Goal: Transaction & Acquisition: Purchase product/service

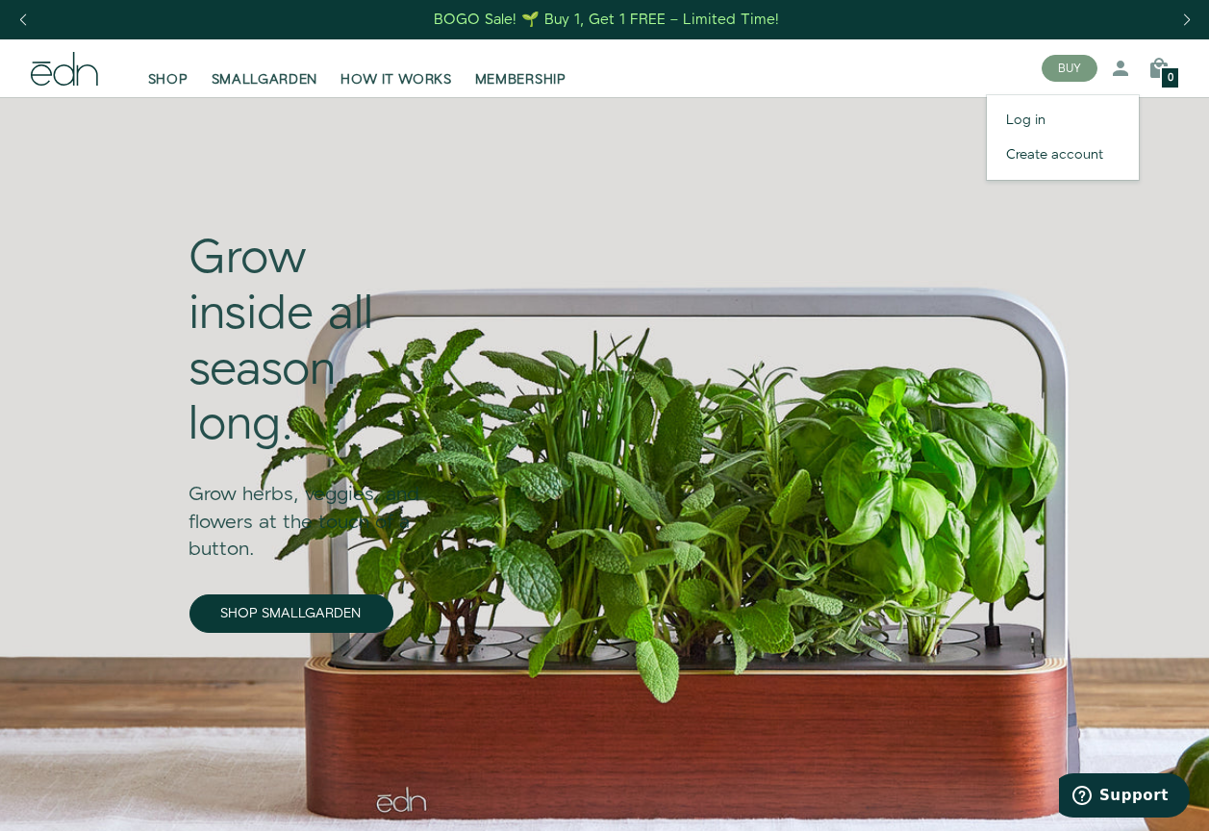
click at [1133, 62] on div at bounding box center [1120, 68] width 38 height 38
click at [1033, 137] on link "Log in" at bounding box center [1063, 120] width 152 height 35
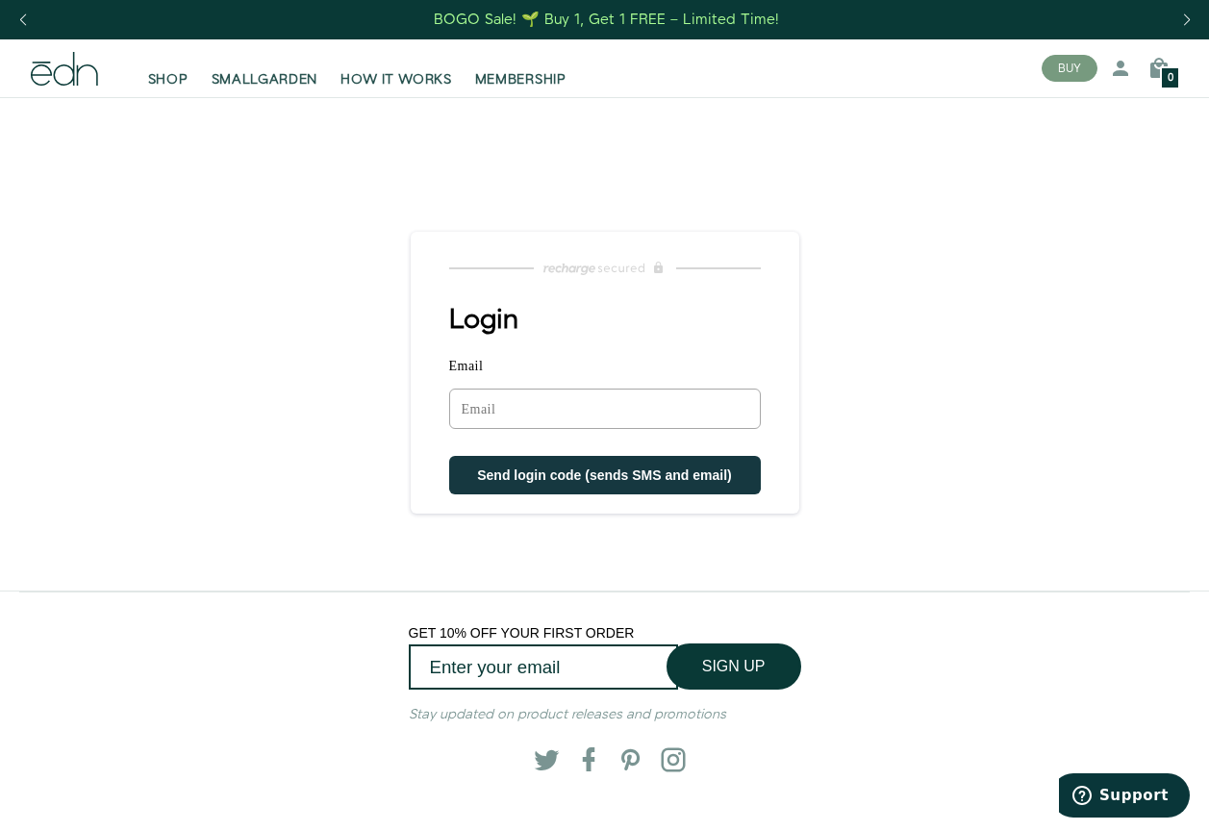
click at [553, 408] on input "Email" at bounding box center [605, 408] width 312 height 40
type input "matthewebabich@gmail.com"
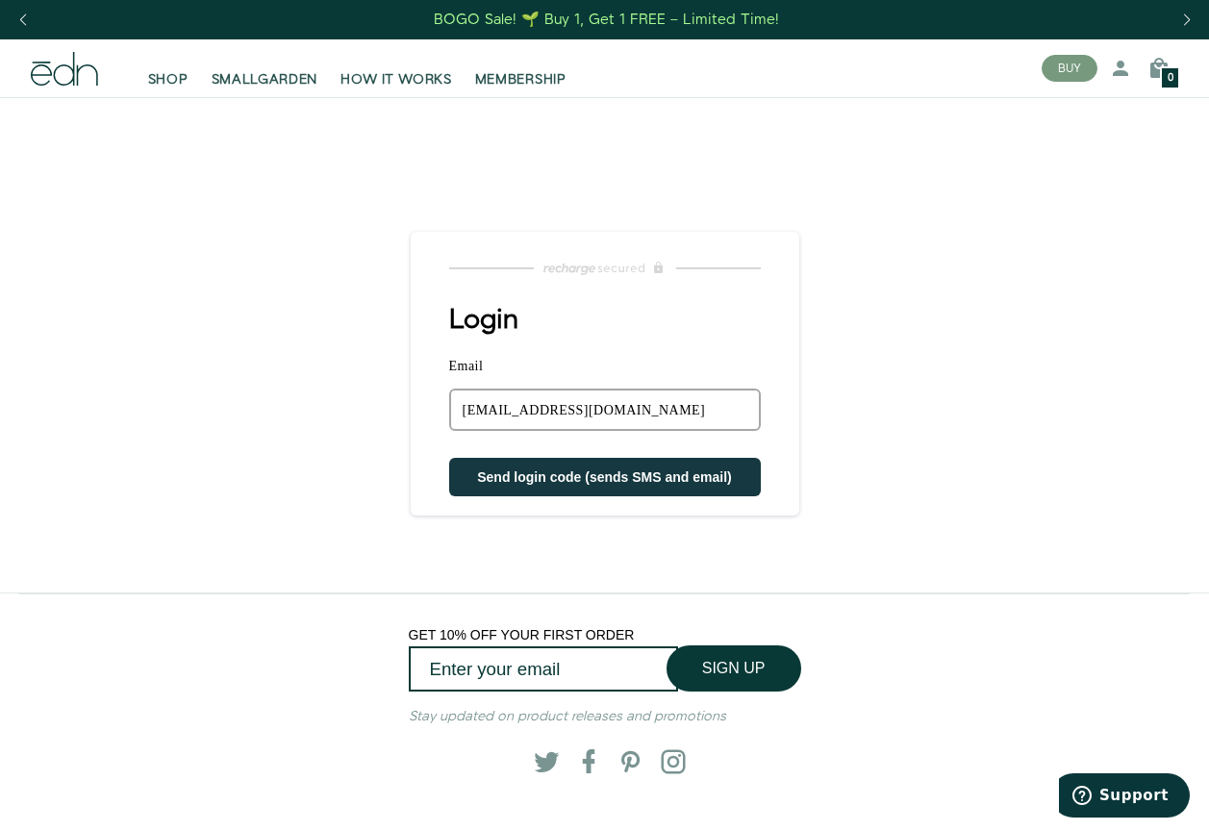
click at [565, 489] on button "Send login code (sends SMS and email)" at bounding box center [605, 477] width 312 height 38
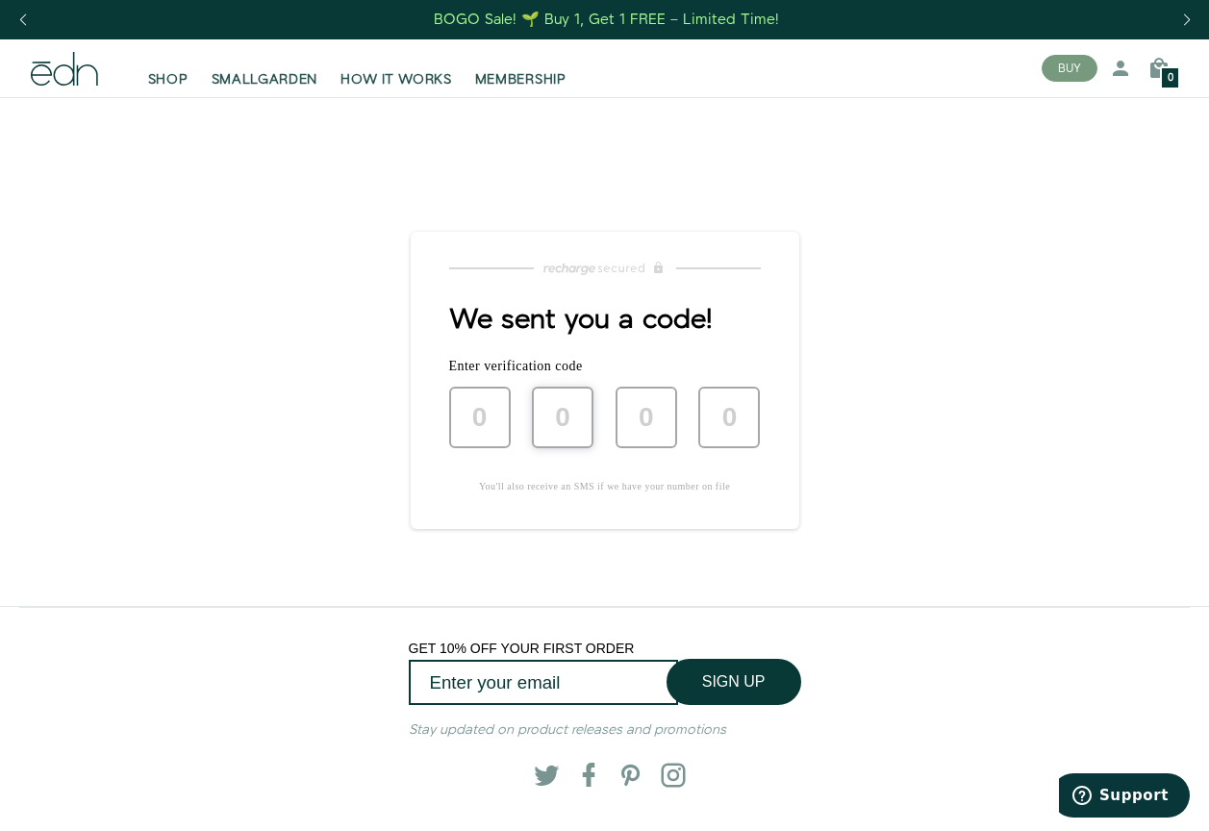
type input "2"
type input "3"
type input "1"
type input "2"
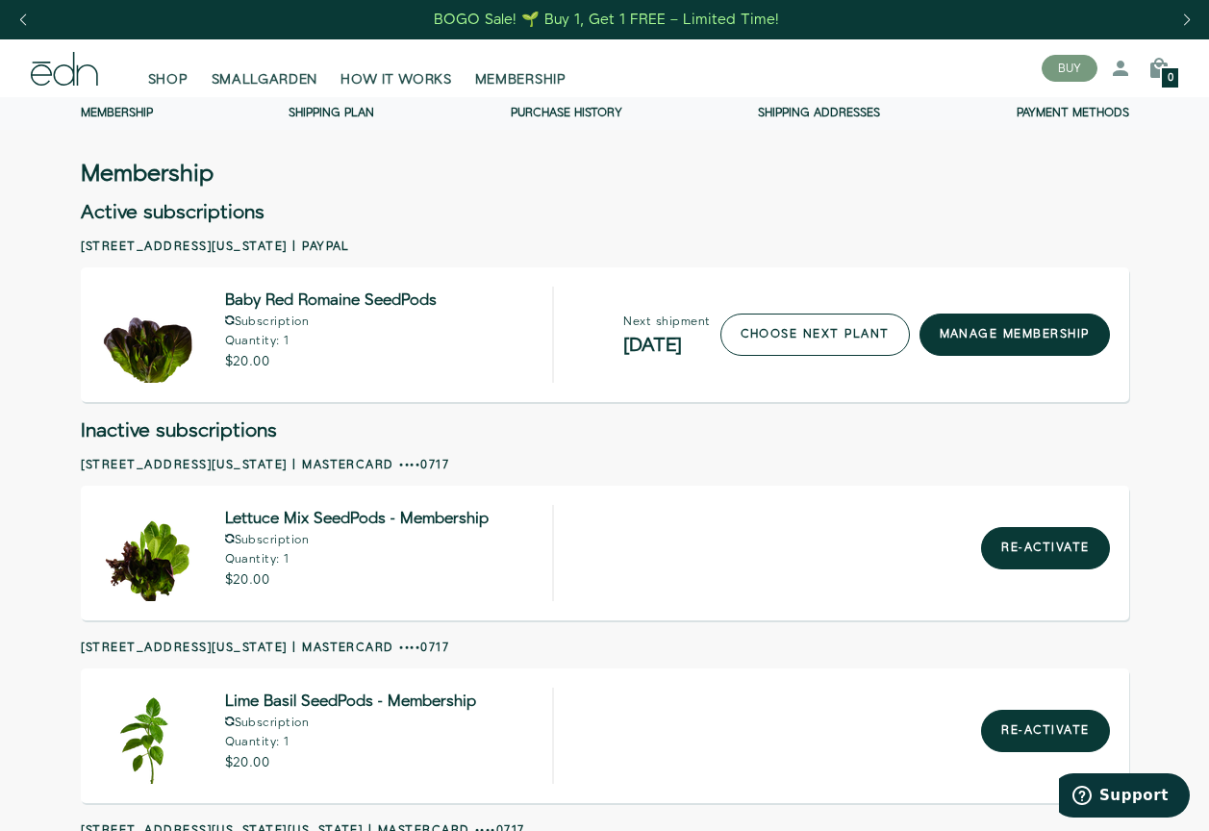
click at [893, 328] on link "choose next plant" at bounding box center [814, 334] width 189 height 42
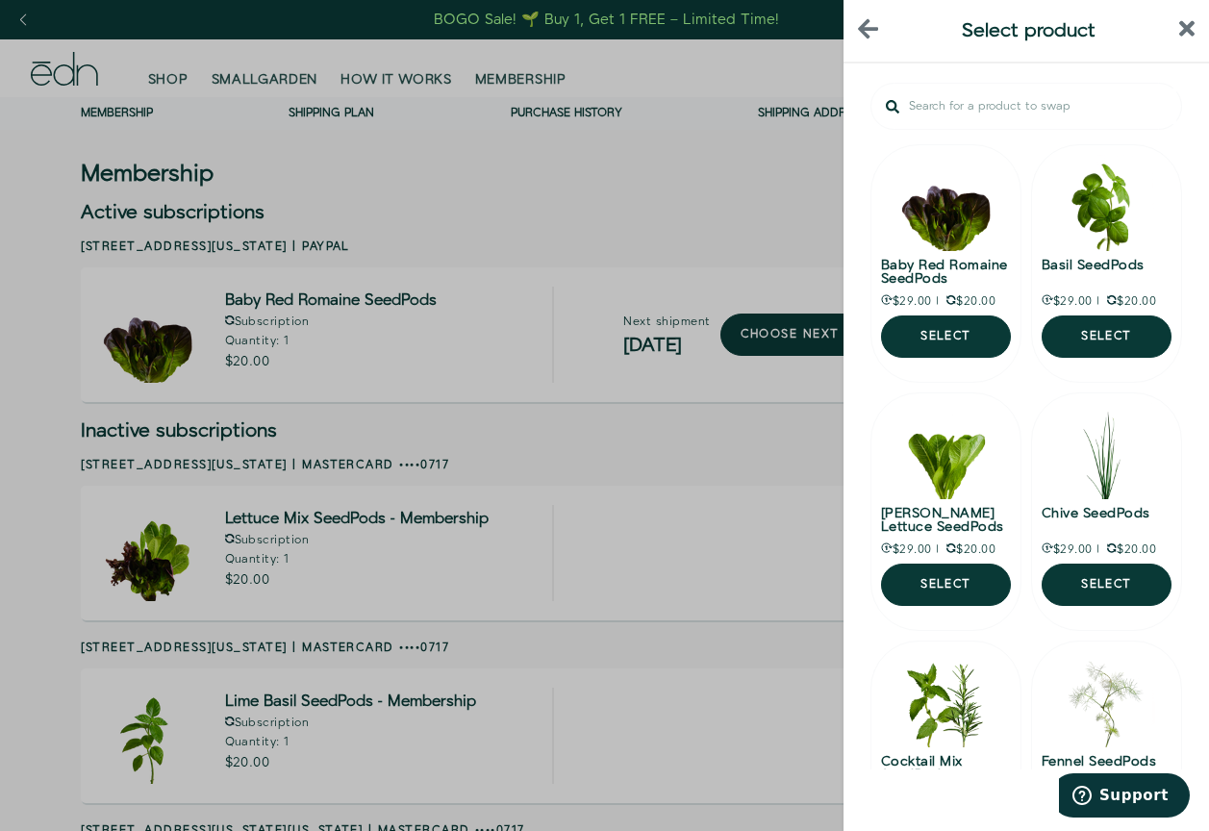
click at [756, 286] on div at bounding box center [604, 415] width 1209 height 831
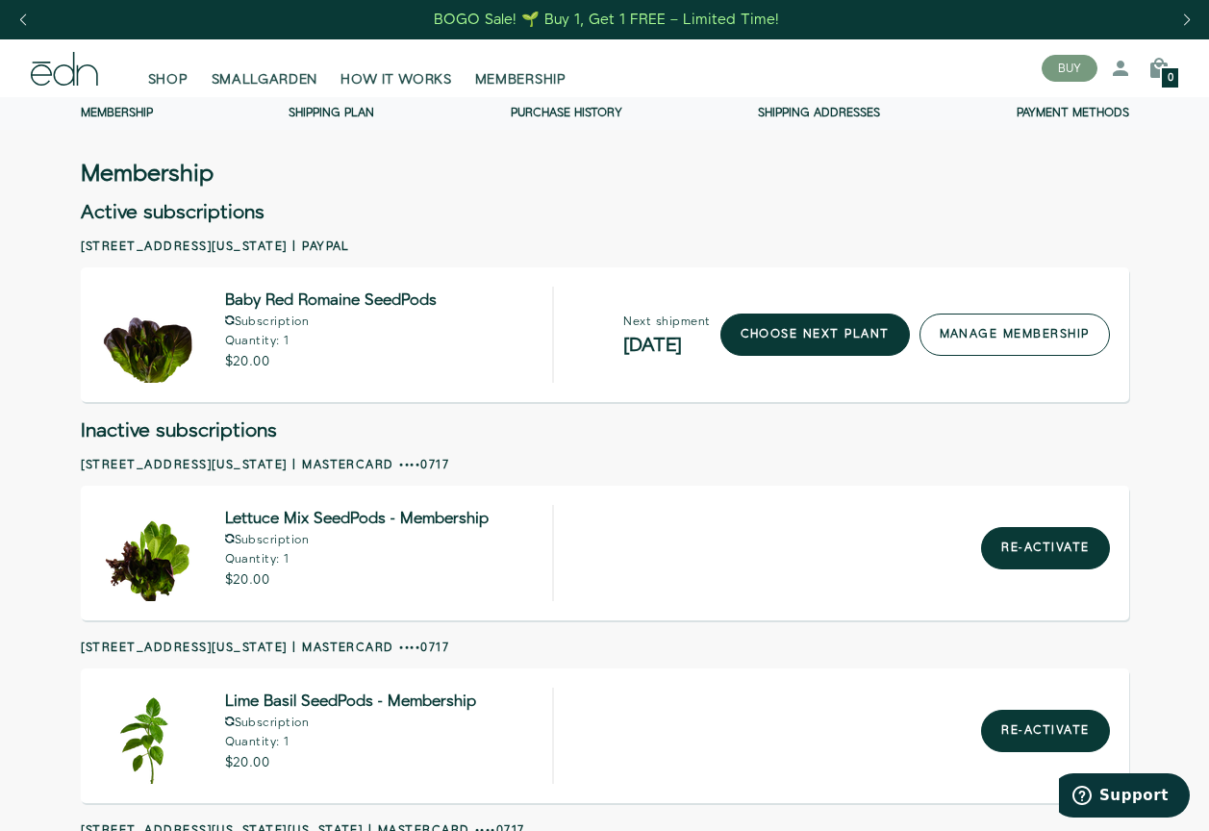
click at [973, 325] on link "manage membership" at bounding box center [1014, 334] width 190 height 42
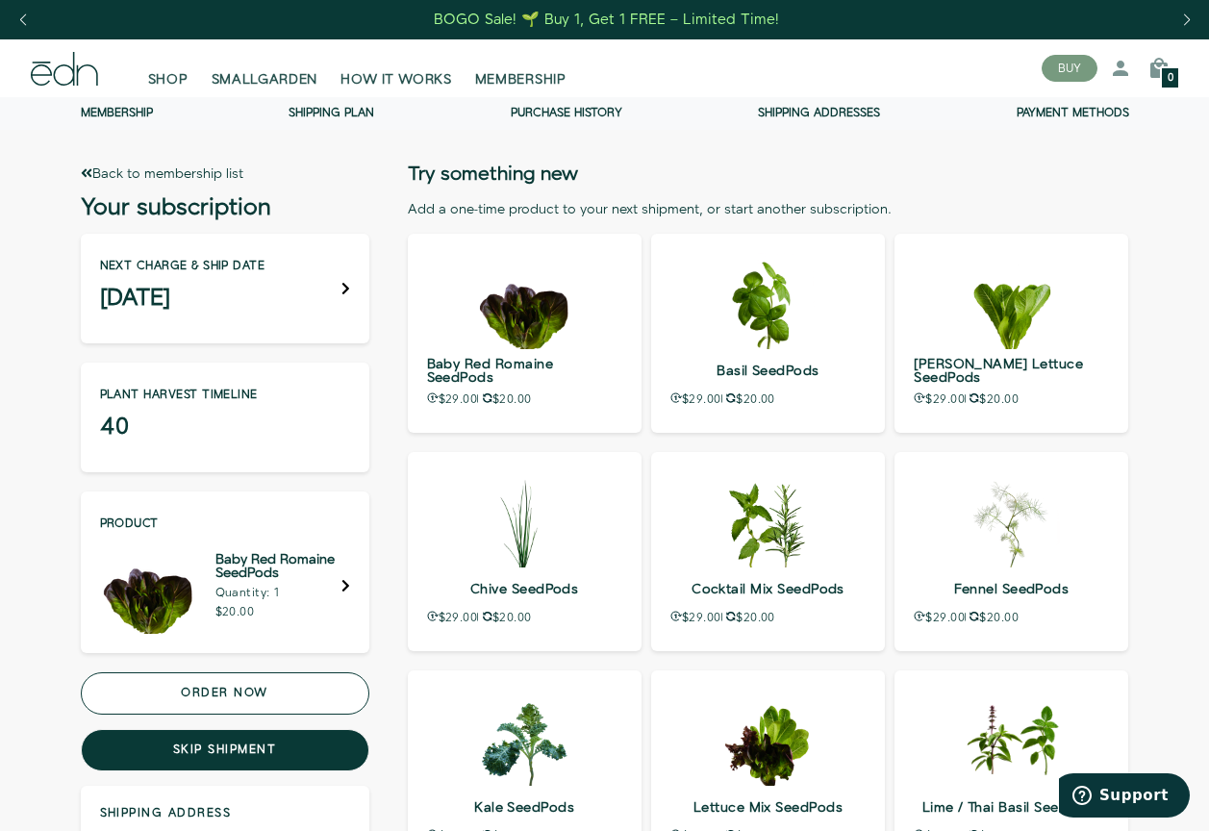
click at [265, 694] on button "Order now" at bounding box center [225, 693] width 288 height 42
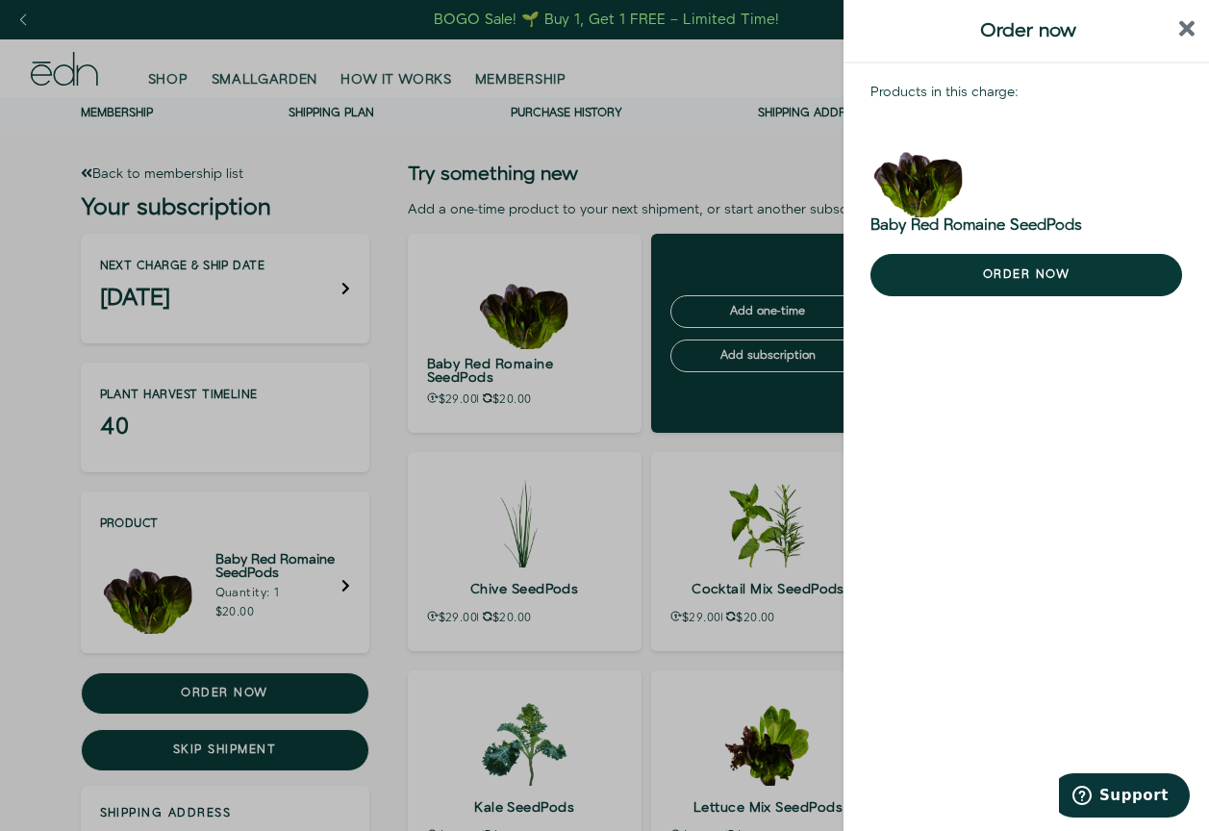
click at [783, 300] on div at bounding box center [604, 415] width 1209 height 831
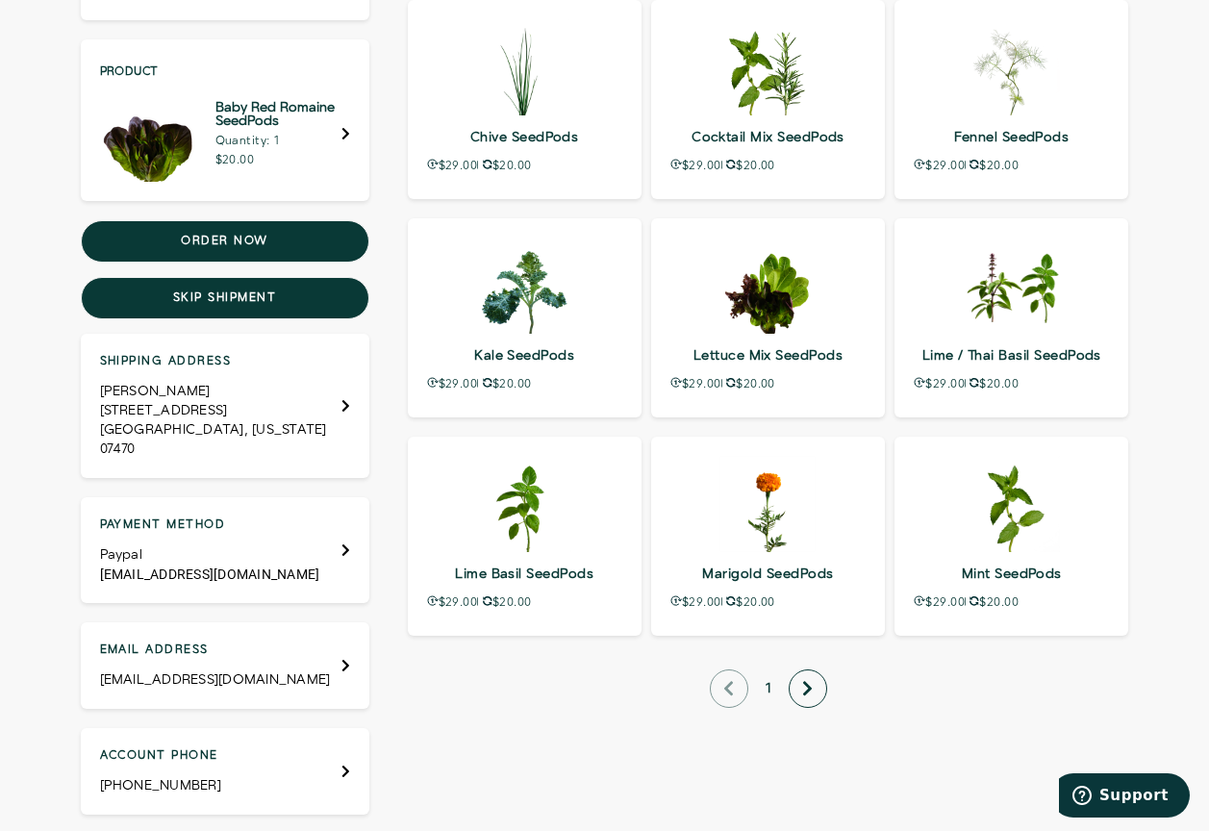
scroll to position [455, 0]
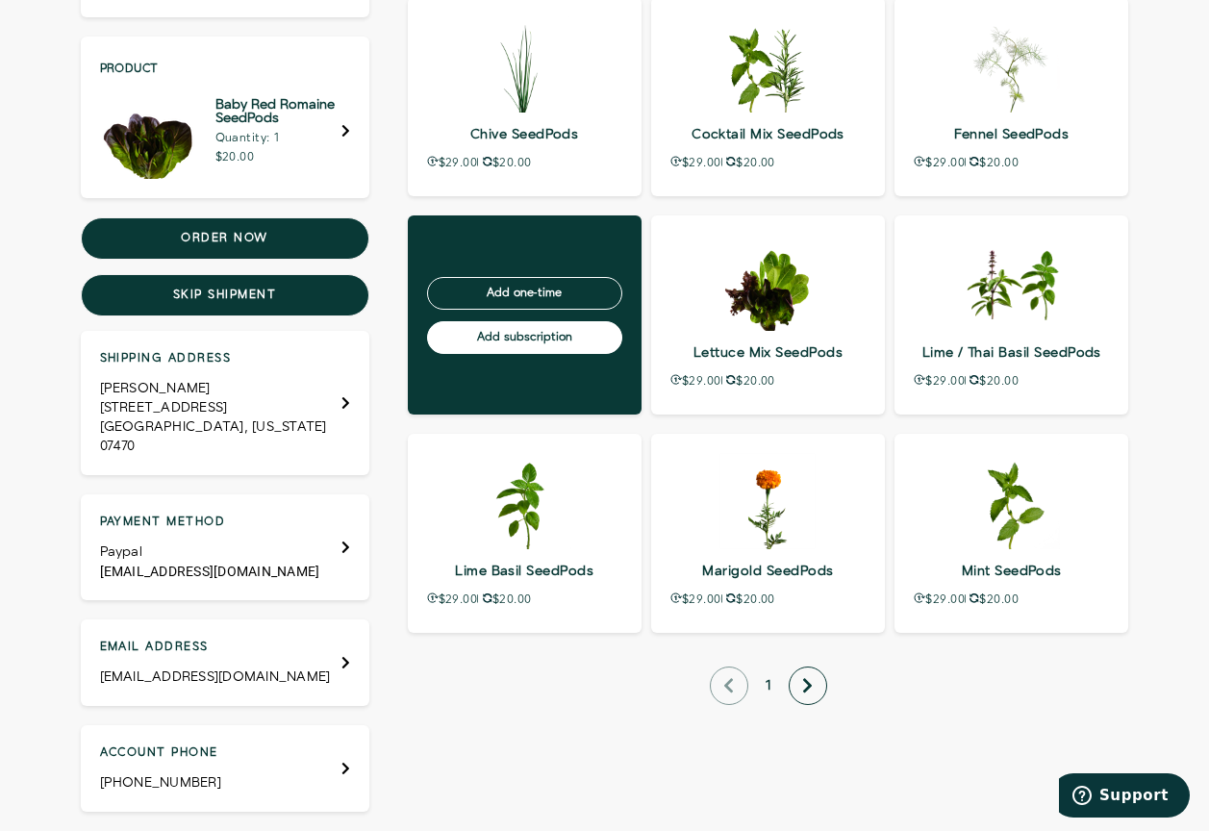
click at [513, 335] on input "Add subscription" at bounding box center [524, 337] width 195 height 33
type input "Processing…"
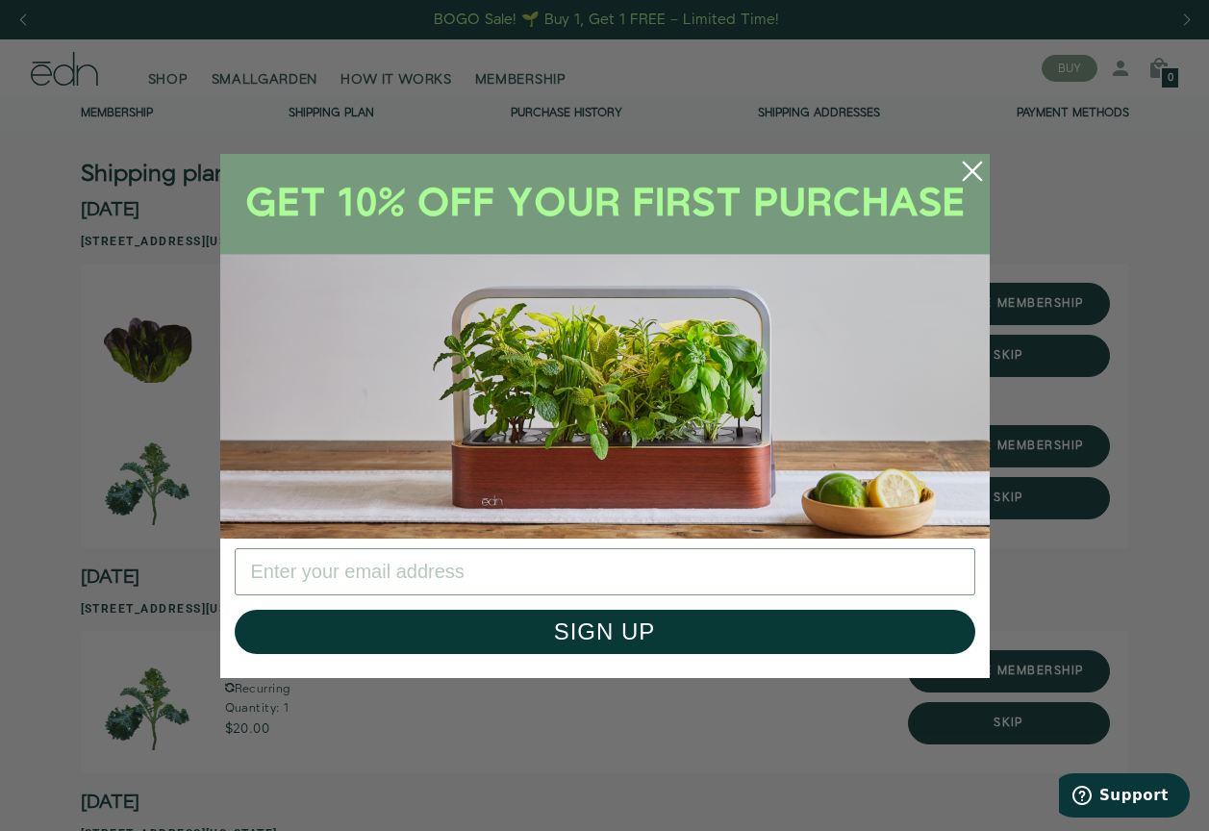
click at [965, 163] on icon "Close dialog" at bounding box center [971, 170] width 17 height 17
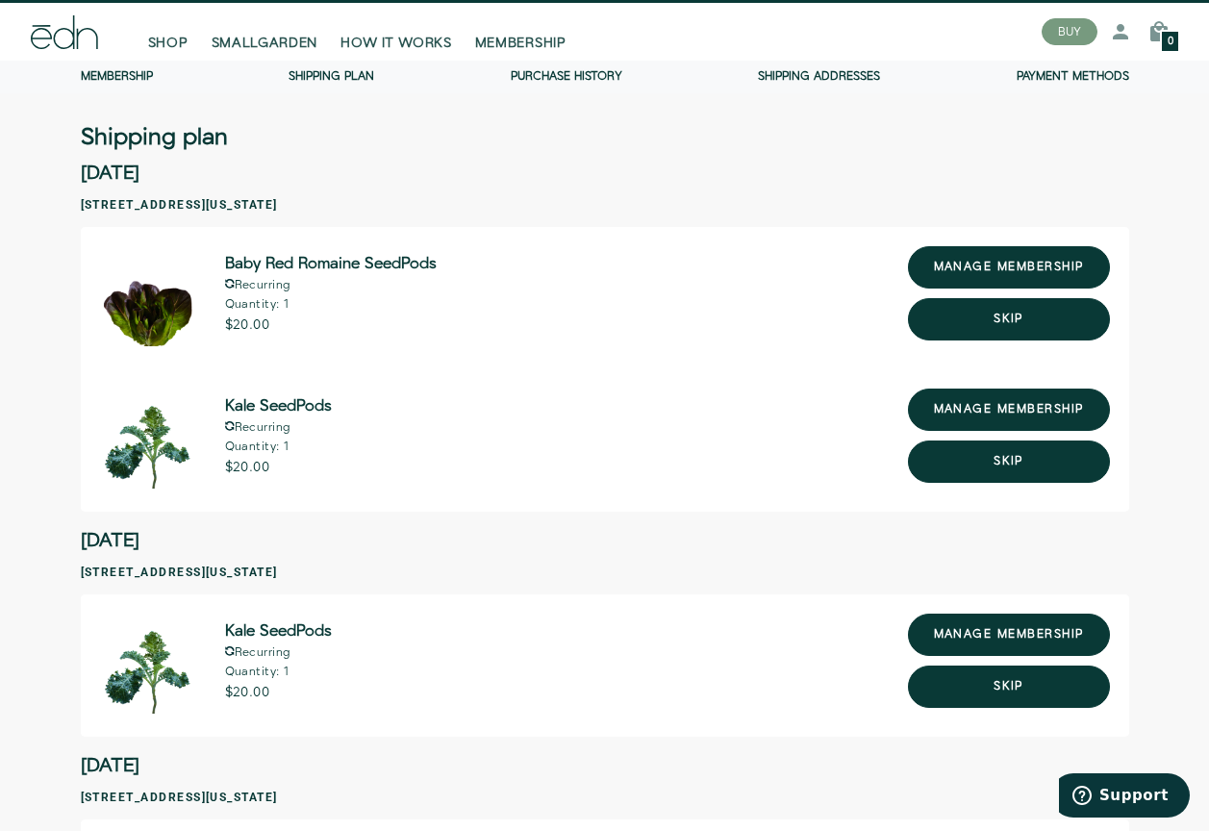
scroll to position [41, 0]
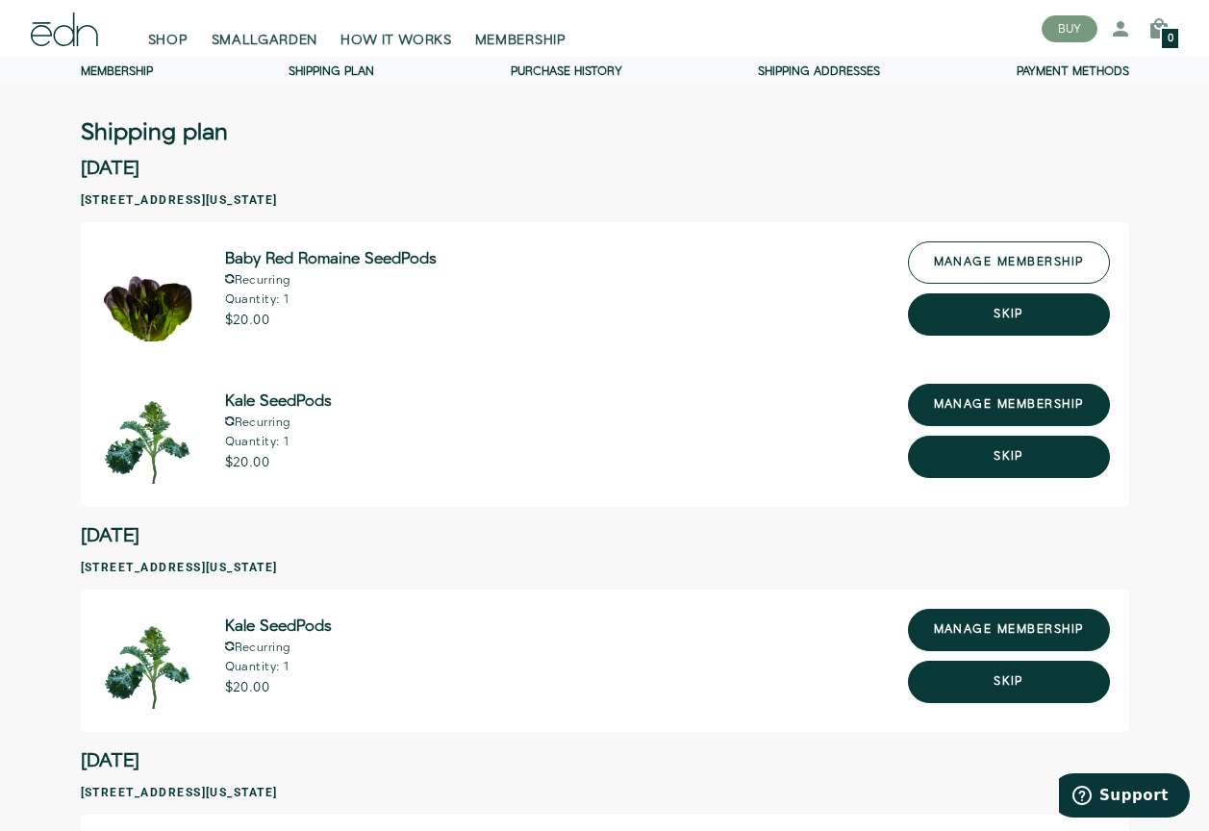
click at [1053, 263] on link "manage membership" at bounding box center [1009, 262] width 202 height 42
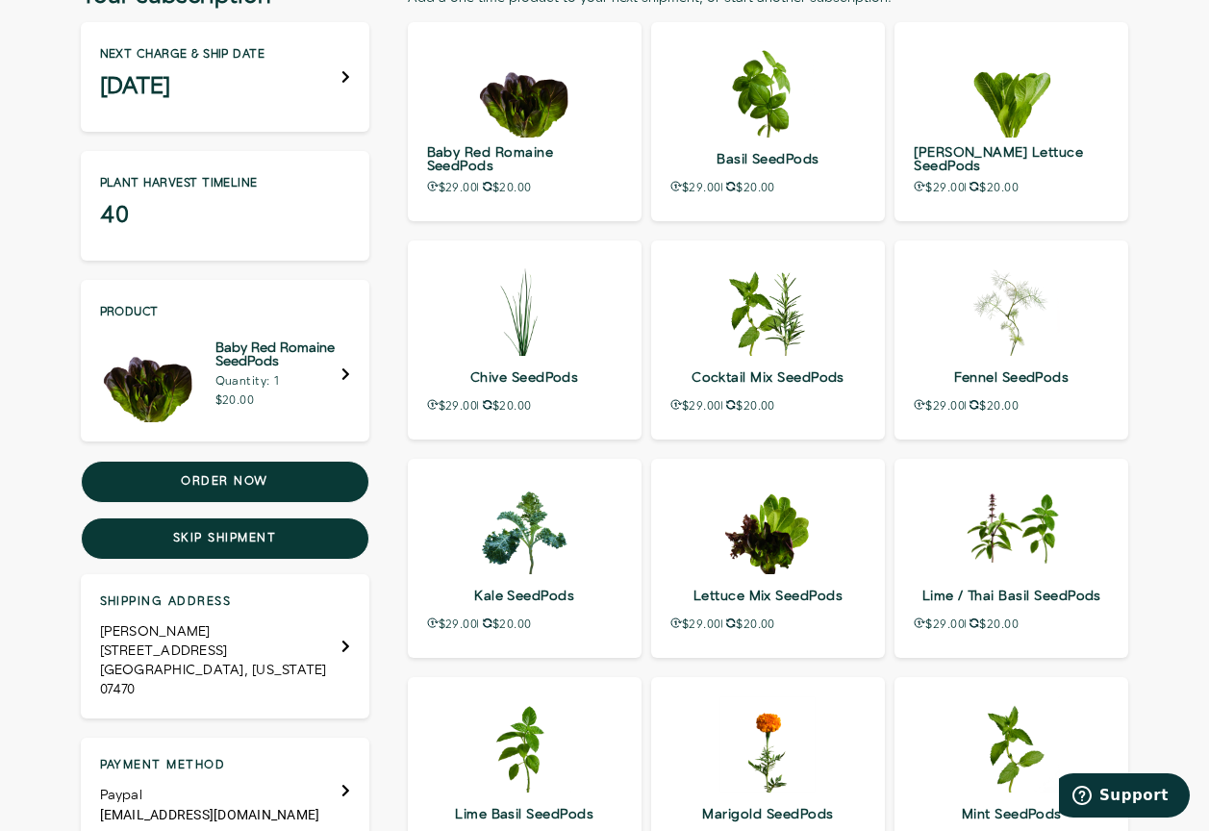
scroll to position [270, 0]
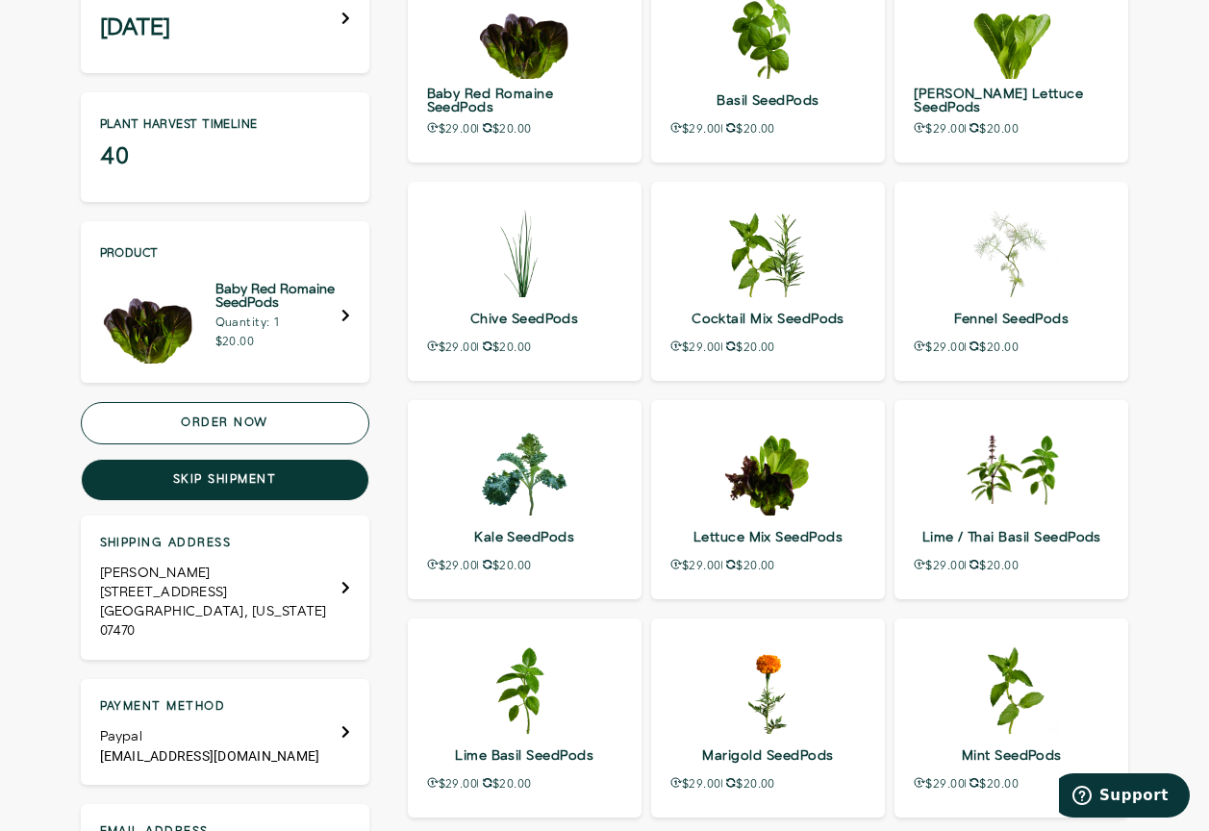
click at [244, 423] on button "Order now" at bounding box center [225, 423] width 288 height 42
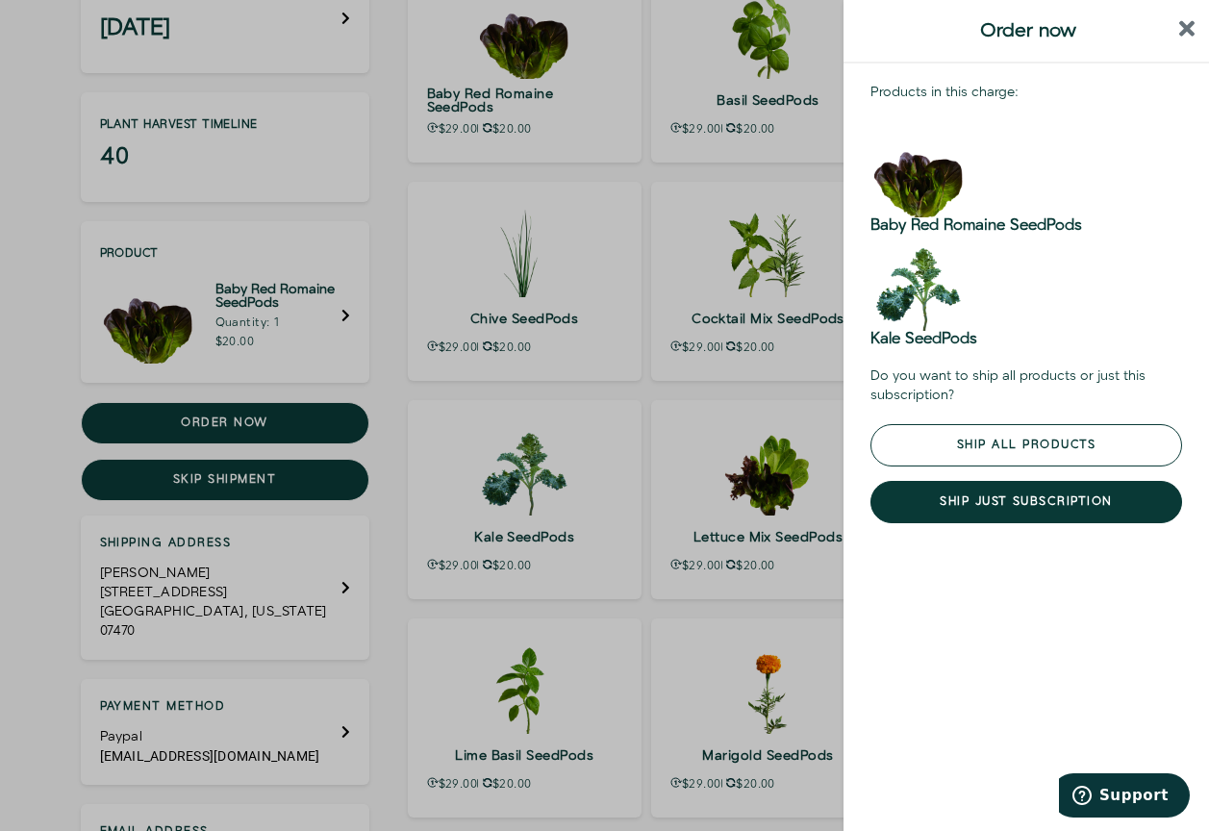
click at [991, 444] on button "Ship all products" at bounding box center [1026, 445] width 312 height 42
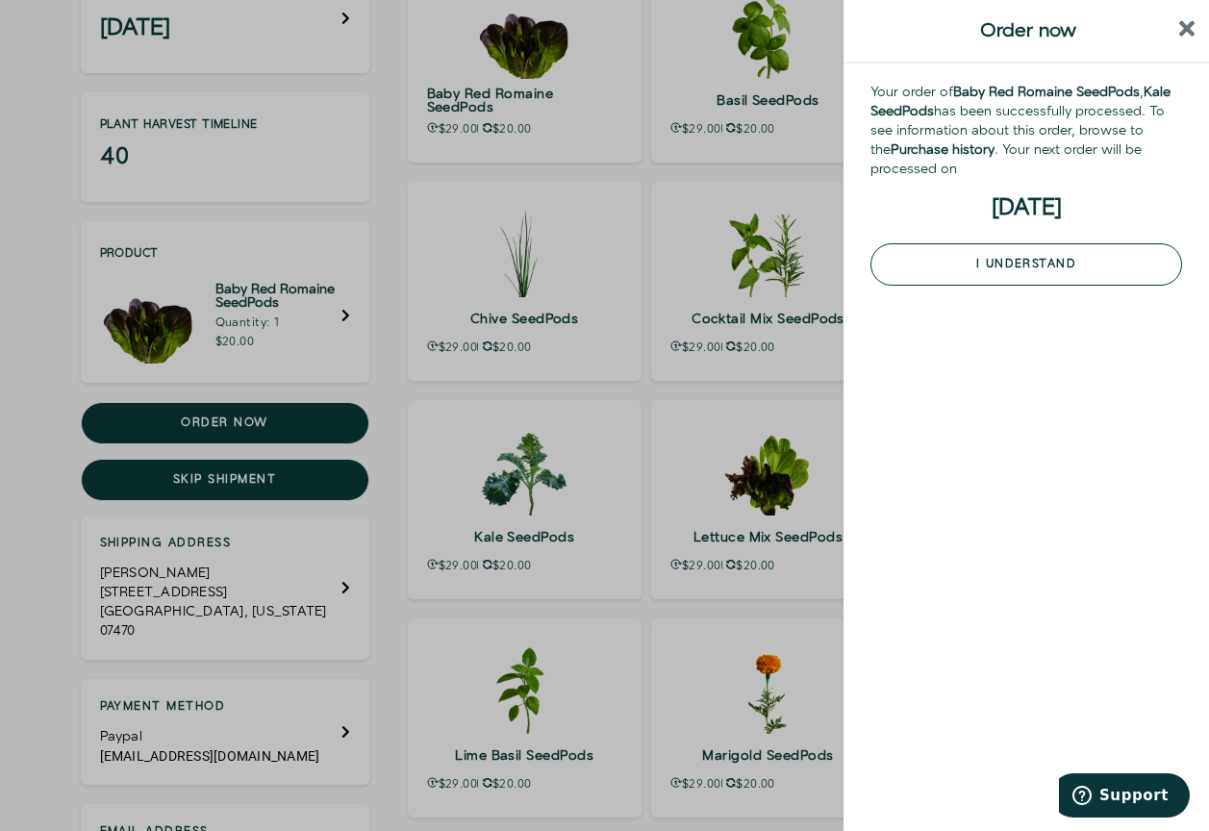
click at [892, 264] on button "I understand" at bounding box center [1026, 264] width 312 height 42
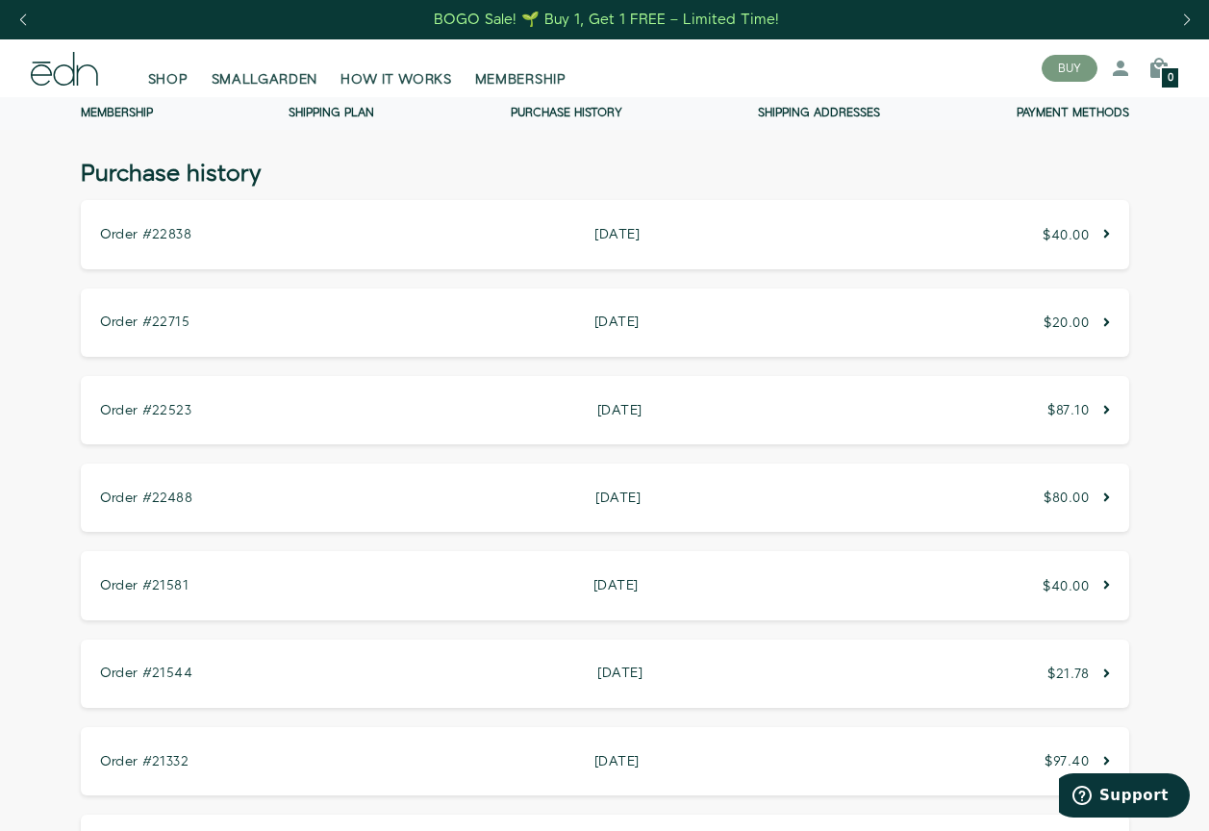
click at [705, 23] on div "BOGO Sale! 🌱 Buy 1, Get 1 FREE – Limited Time!" at bounding box center [606, 20] width 345 height 20
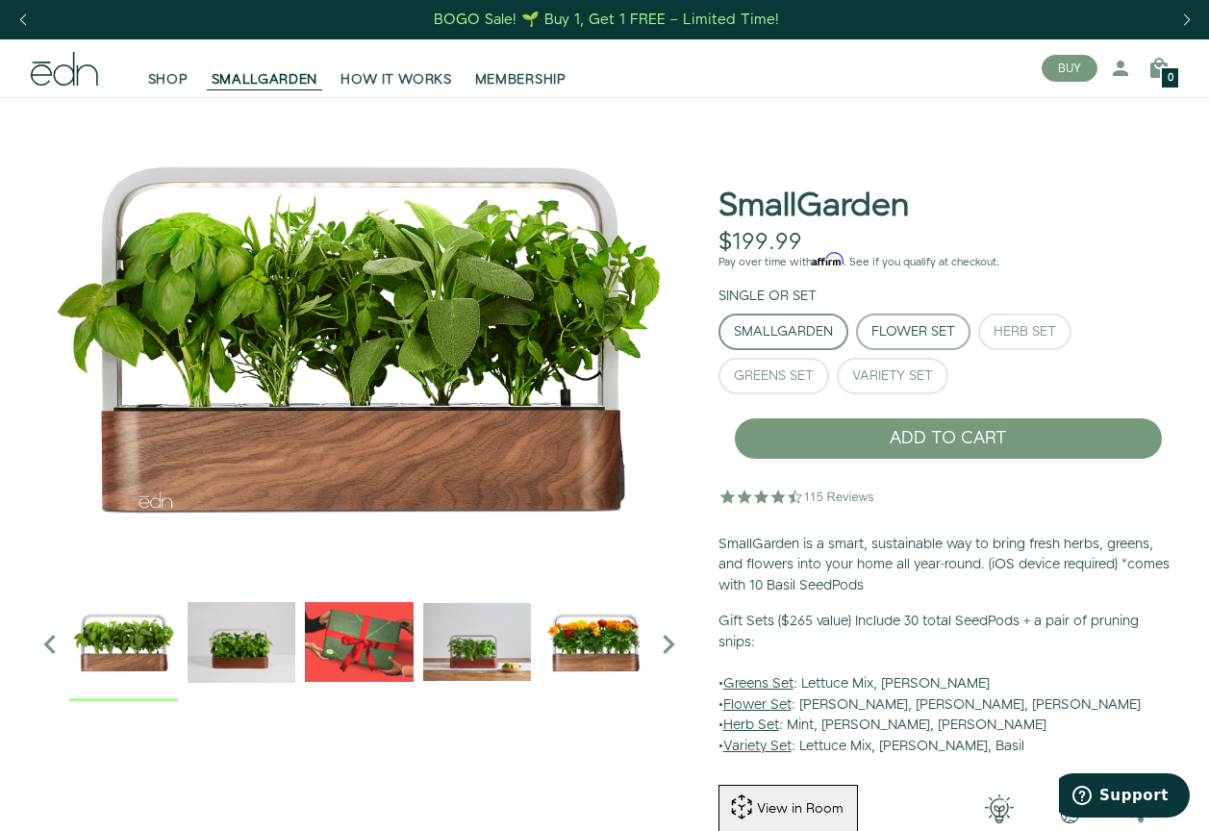
click at [883, 325] on div "Flower Set" at bounding box center [913, 331] width 84 height 13
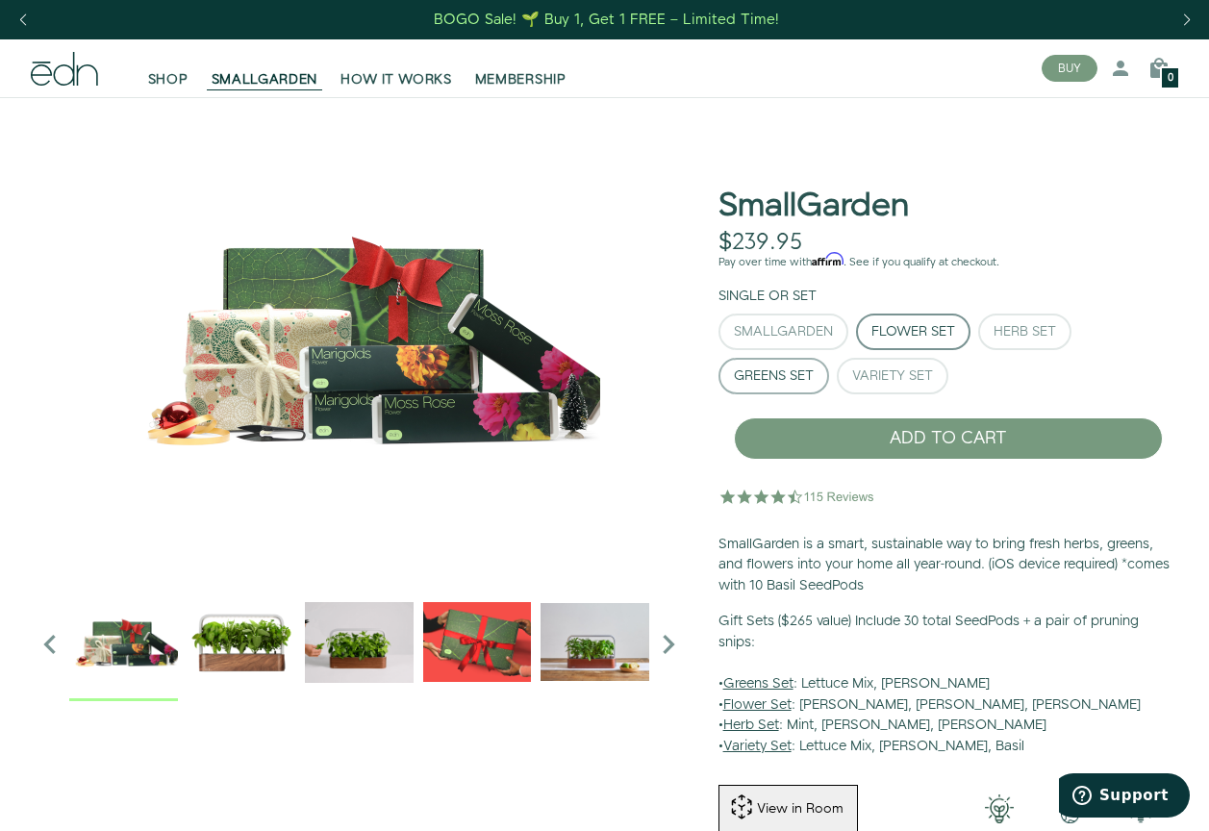
click at [788, 388] on button "Greens Set" at bounding box center [773, 376] width 111 height 37
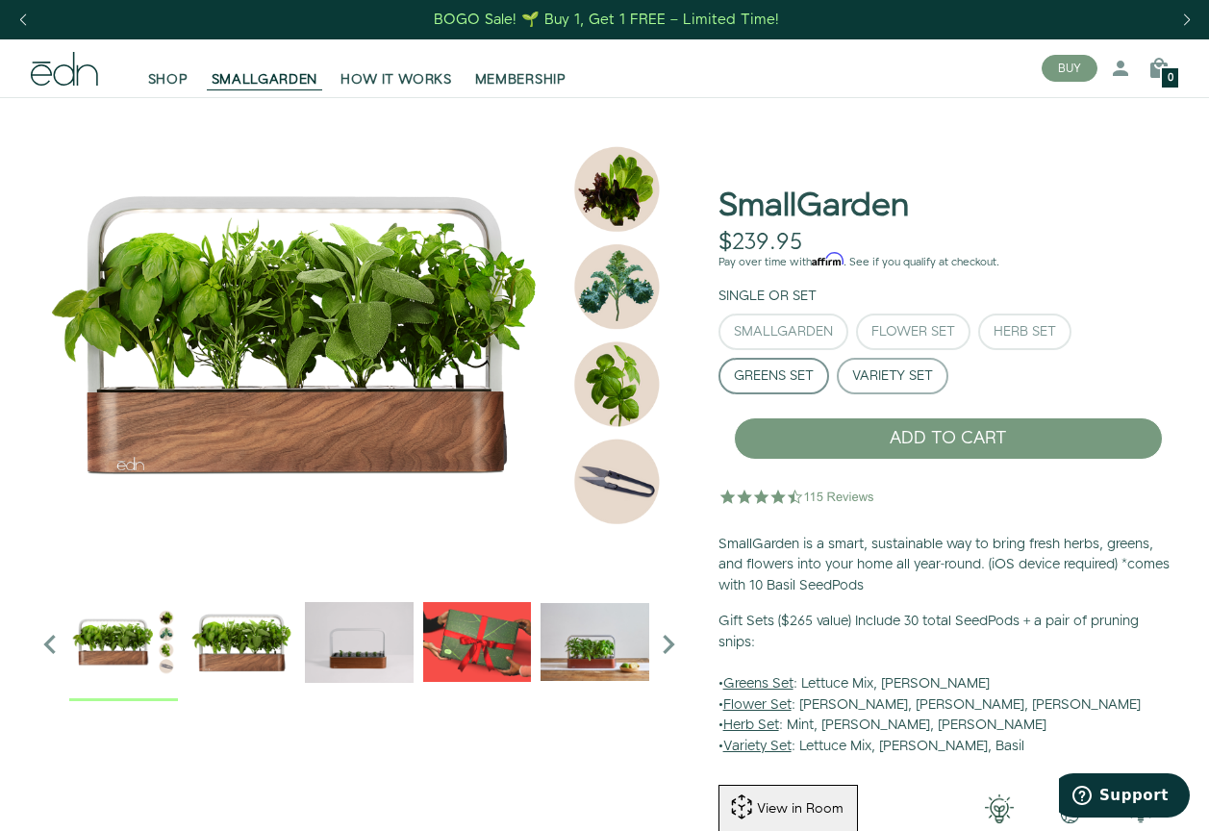
click at [889, 380] on div "Variety Set" at bounding box center [892, 375] width 81 height 13
